Goal: Task Accomplishment & Management: Manage account settings

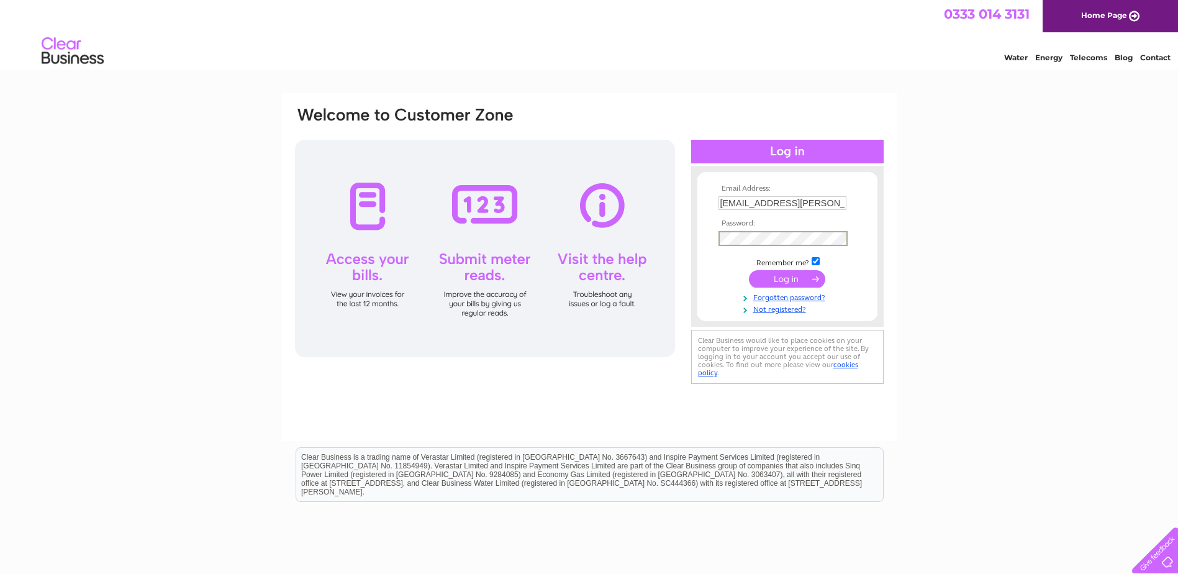
click at [749, 270] on input "submit" at bounding box center [787, 278] width 76 height 17
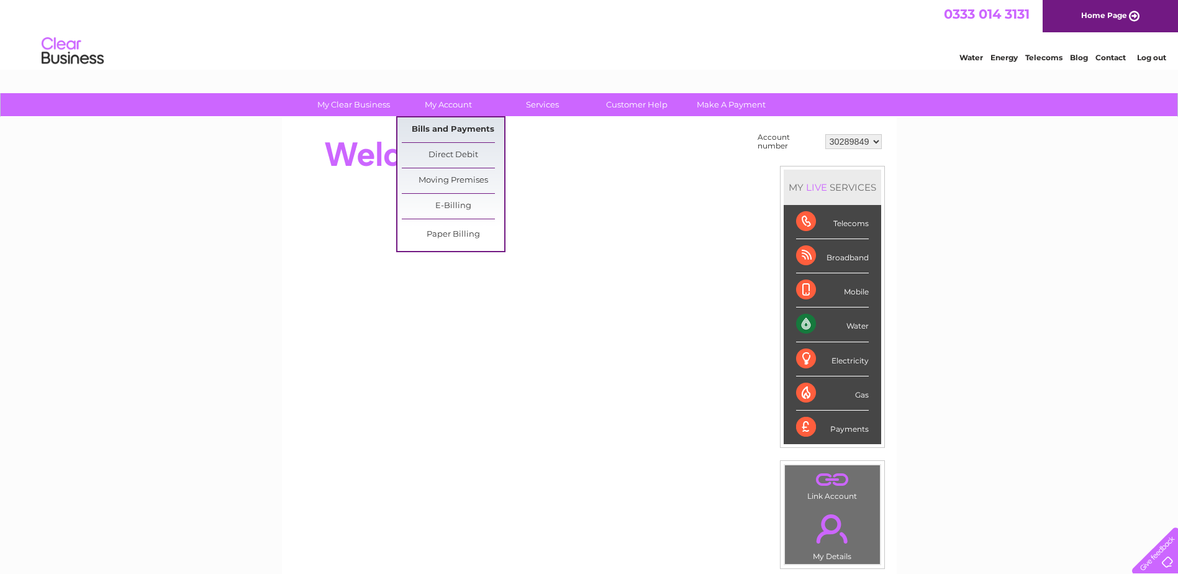
click at [445, 129] on link "Bills and Payments" at bounding box center [453, 129] width 102 height 25
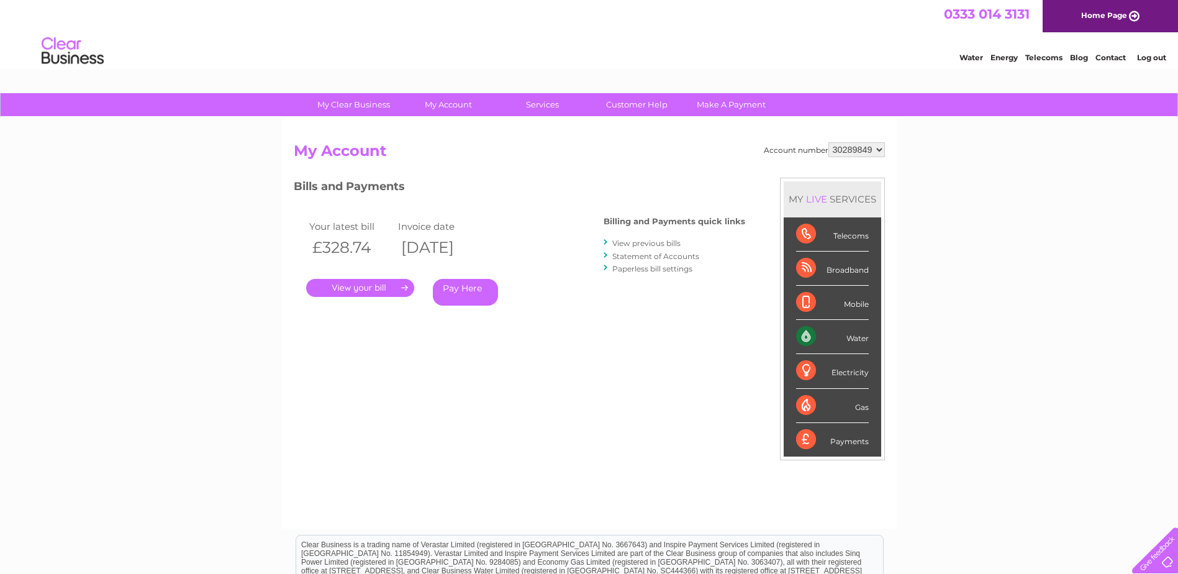
click at [369, 287] on link "." at bounding box center [360, 288] width 108 height 18
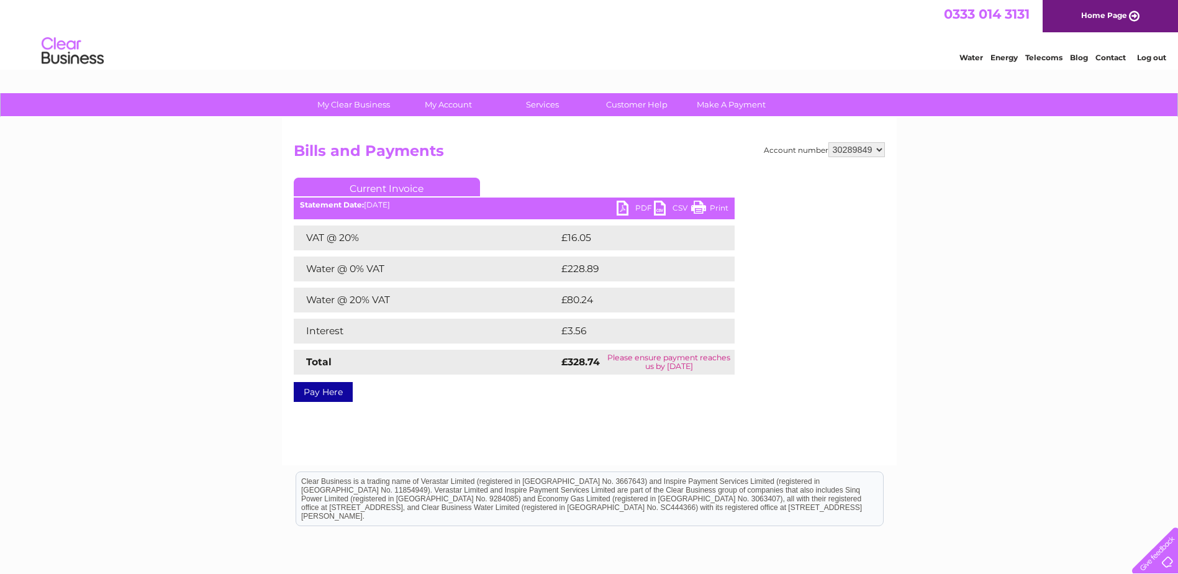
click at [631, 206] on link "PDF" at bounding box center [635, 210] width 37 height 18
